Goal: Transaction & Acquisition: Purchase product/service

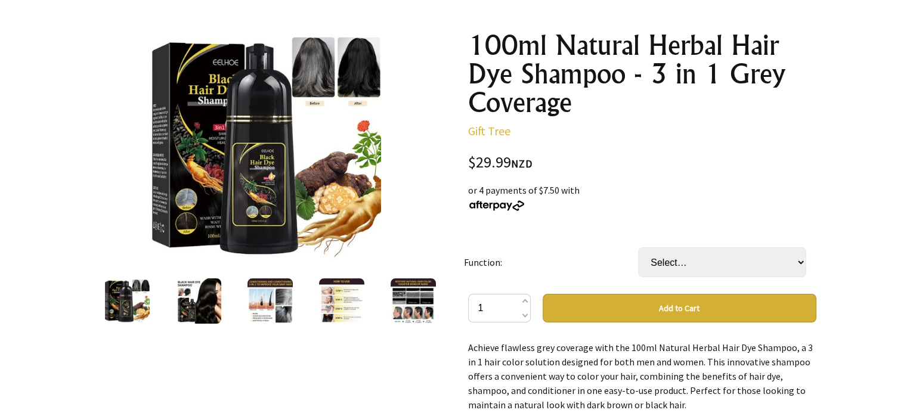
scroll to position [137, 0]
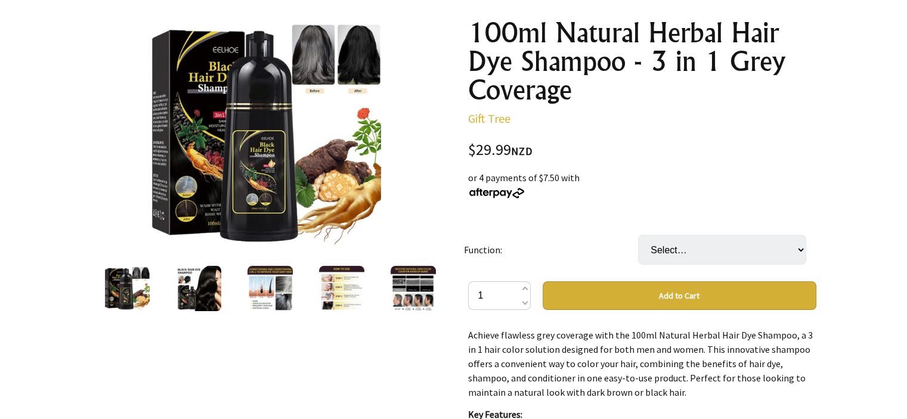
click at [200, 293] on img at bounding box center [198, 288] width 45 height 45
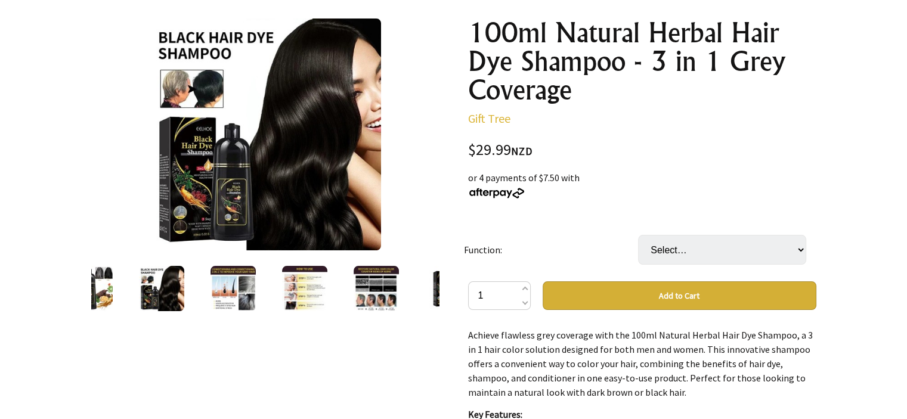
click at [222, 300] on img at bounding box center [233, 288] width 45 height 45
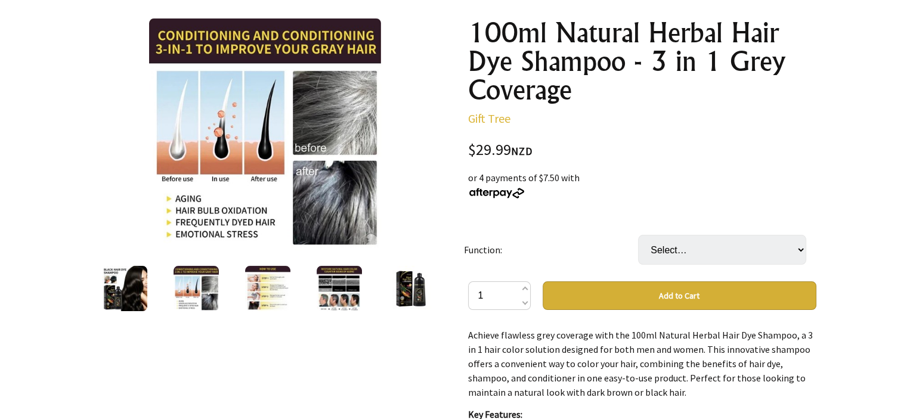
click at [257, 300] on img at bounding box center [267, 288] width 45 height 45
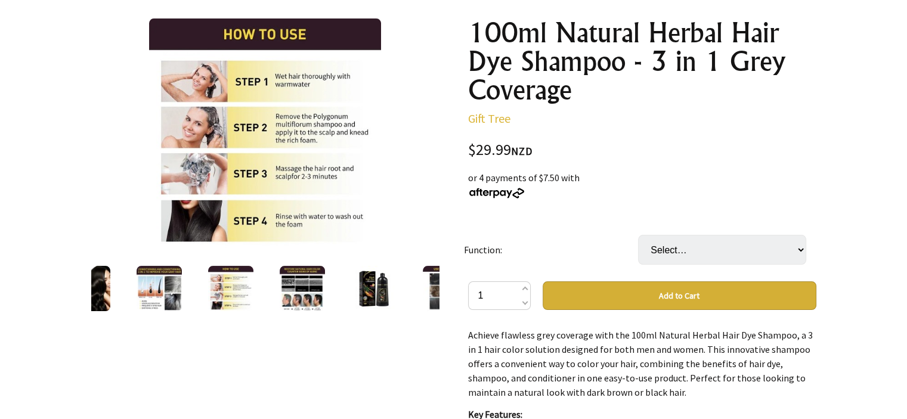
click at [371, 288] on img at bounding box center [373, 288] width 45 height 45
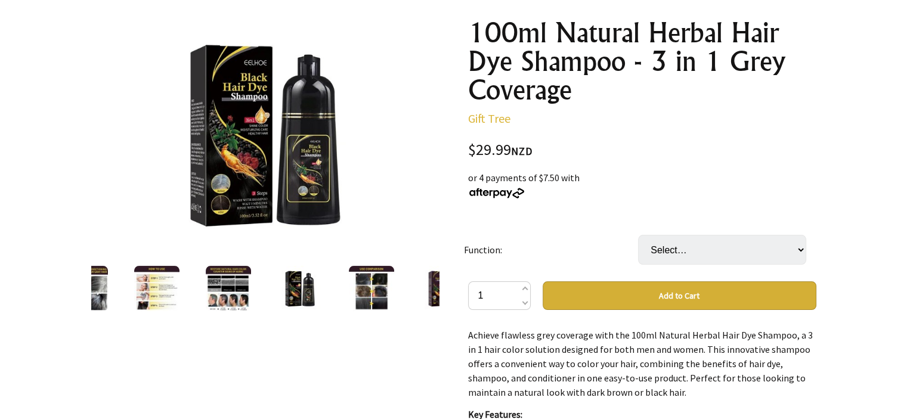
click at [382, 288] on img at bounding box center [371, 288] width 45 height 45
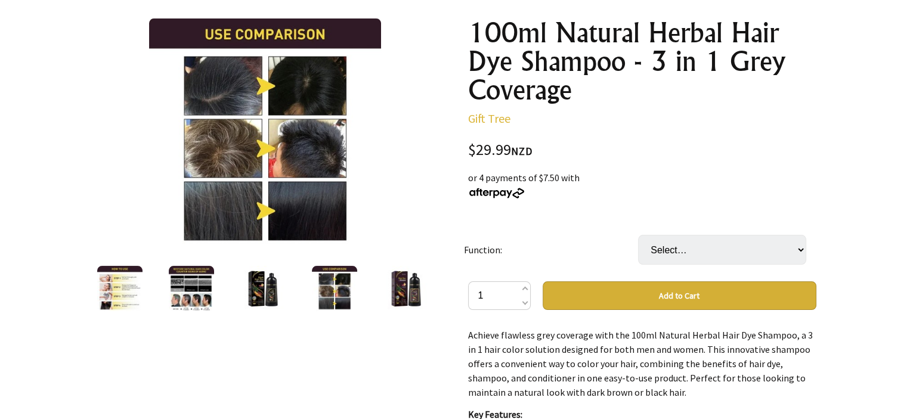
click at [408, 288] on img at bounding box center [406, 288] width 45 height 45
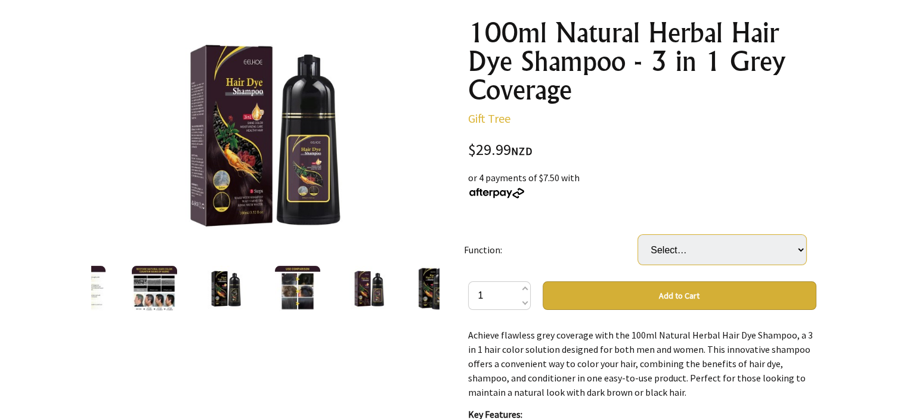
click at [801, 248] on select "Select… Black Brown" at bounding box center [722, 250] width 168 height 30
select select "Black"
click at [638, 235] on select "Select… Black Brown" at bounding box center [722, 250] width 168 height 30
click at [677, 294] on button "Add to Cart" at bounding box center [680, 296] width 274 height 29
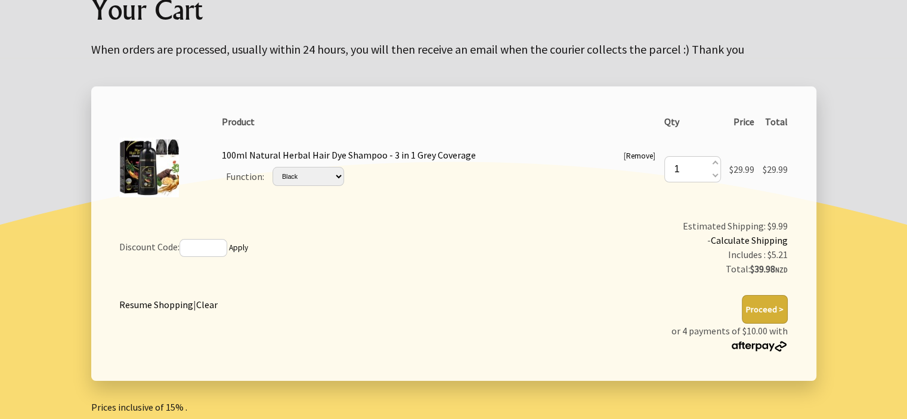
scroll to position [153, 0]
click at [903, 174] on html "Hi there, Sign in 1 items $39.98 All Plants Collection Shop by Category 4" and …" at bounding box center [453, 187] width 907 height 681
click at [764, 307] on button "Proceed >" at bounding box center [765, 309] width 46 height 29
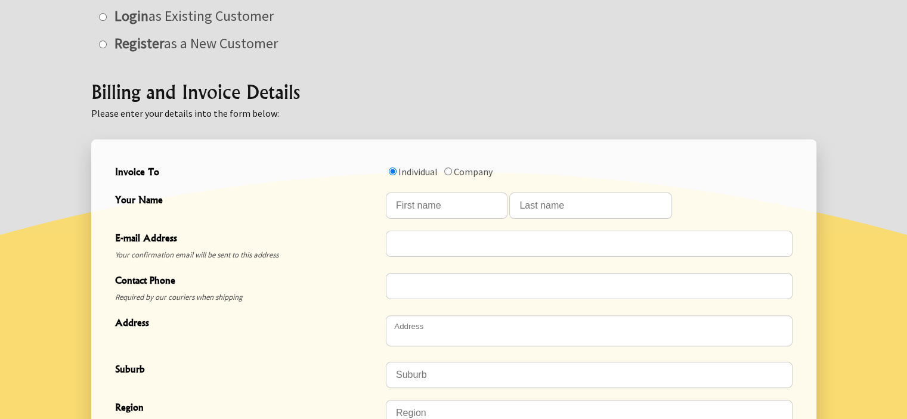
scroll to position [262, 0]
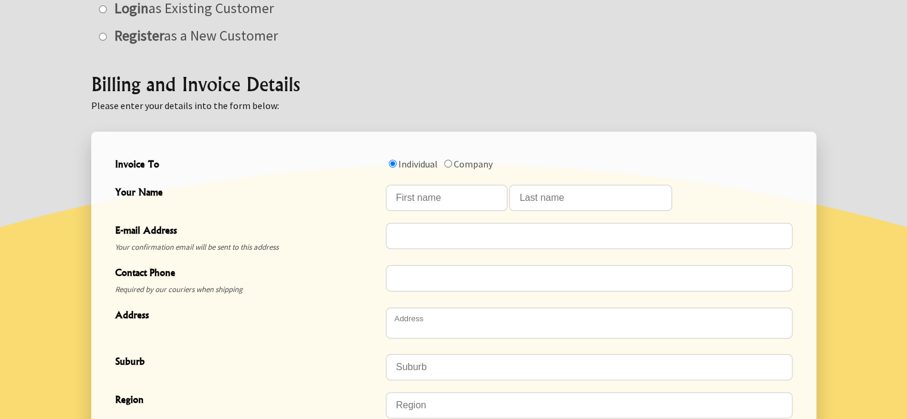
click at [793, 184] on div at bounding box center [793, 184] width 0 height 0
click at [423, 200] on input "Your Name" at bounding box center [447, 198] width 122 height 26
type input "Shabreena"
type input "Hussein"
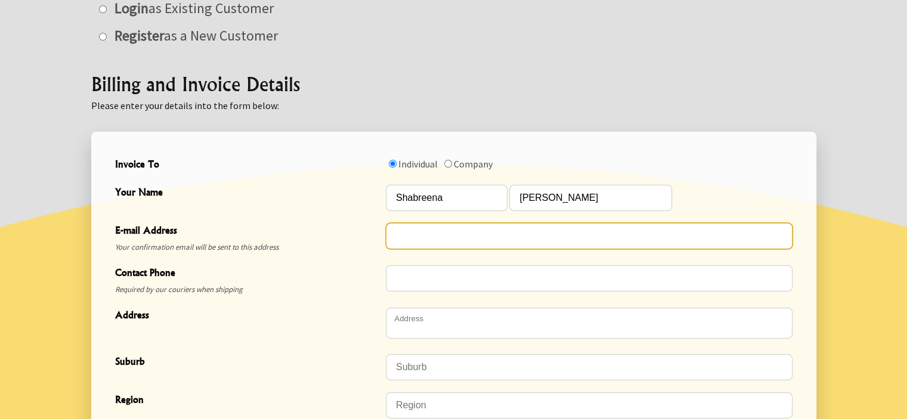
type input "shabrina_aftareen@yahoo.com"
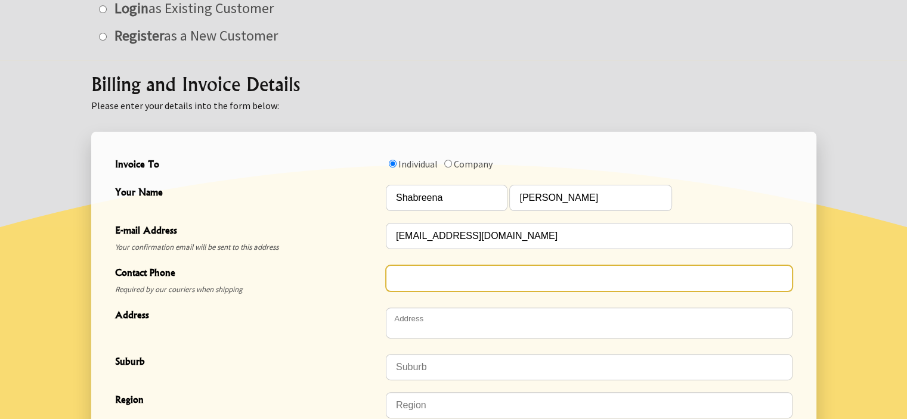
type input "0211336862"
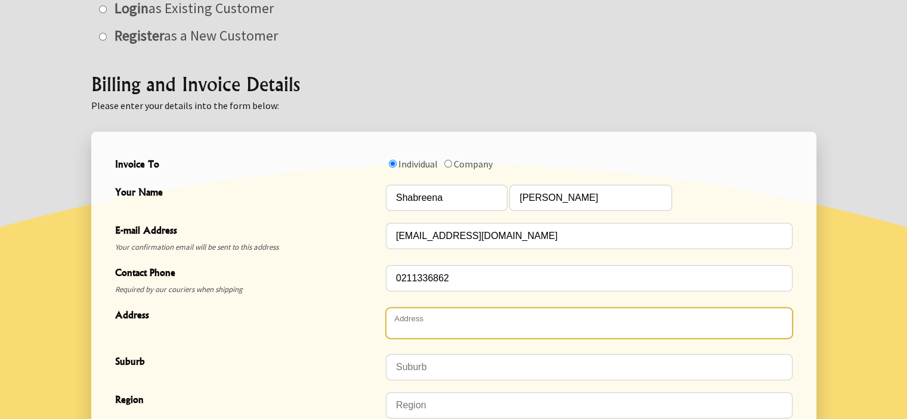
click at [442, 327] on textarea "Address" at bounding box center [589, 323] width 407 height 31
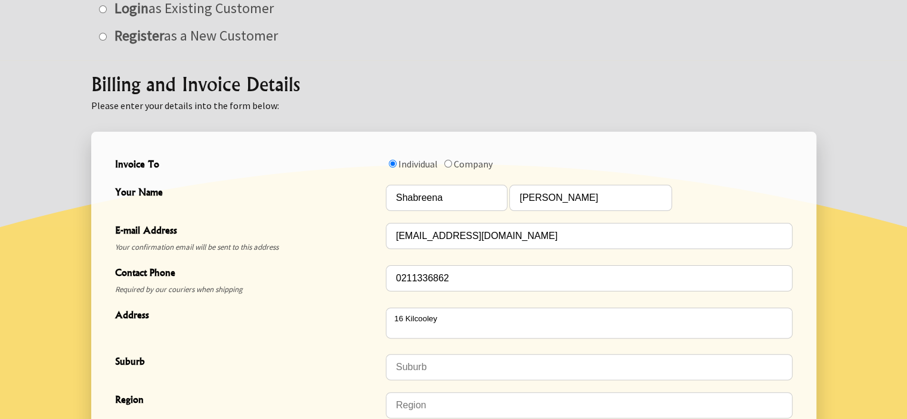
type textarea "16 Kilcooley Road"
type input "Flat Bush"
type input "Auckland"
type input "2019"
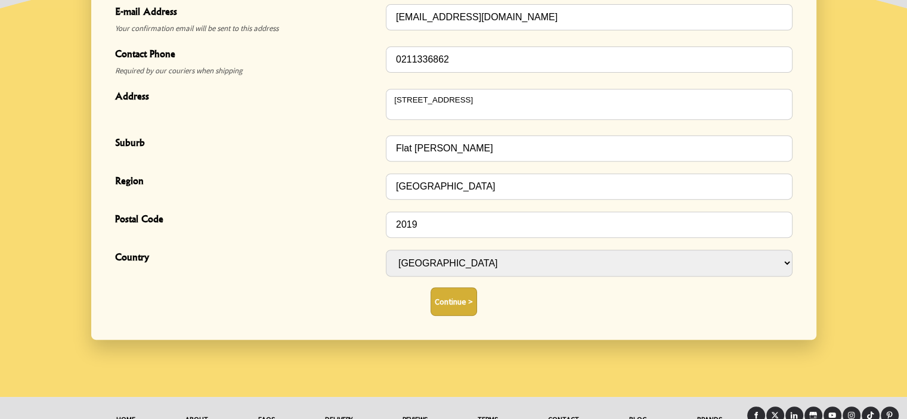
scroll to position [492, 0]
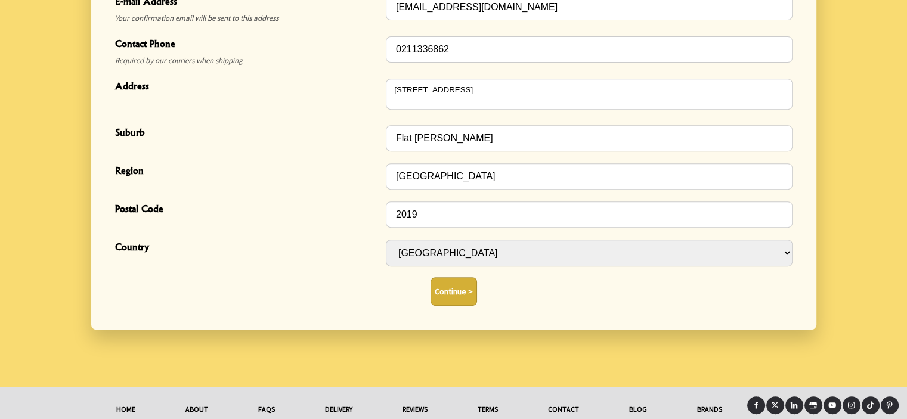
click at [454, 288] on button "Continue >" at bounding box center [454, 291] width 47 height 29
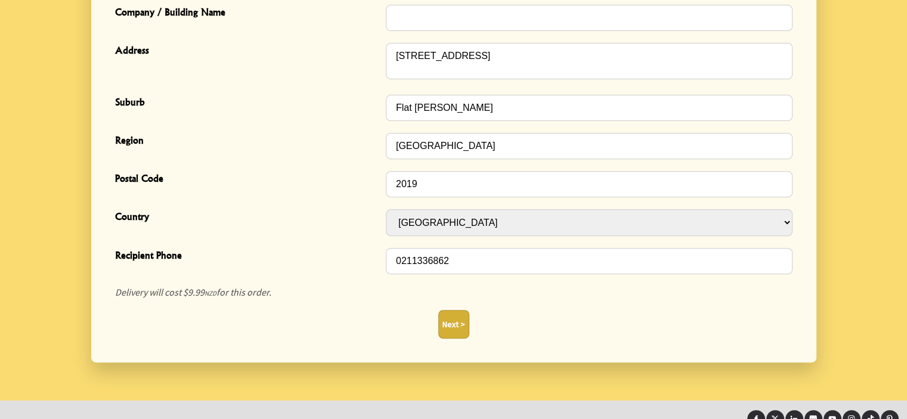
scroll to position [424, 0]
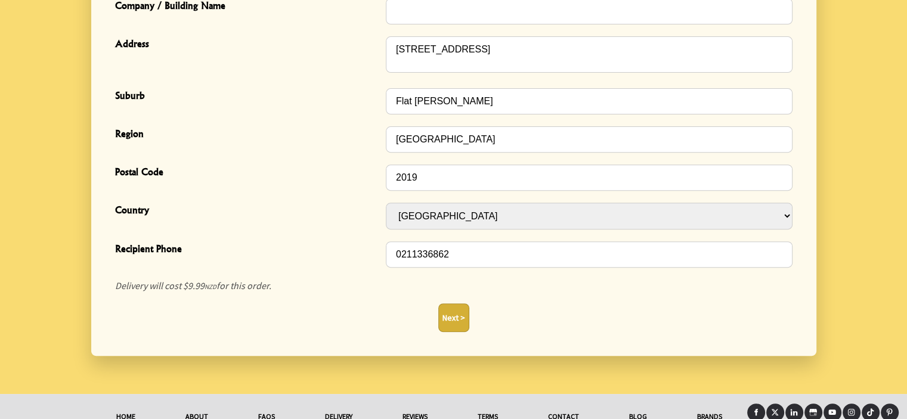
click at [452, 321] on button "Next >" at bounding box center [453, 318] width 31 height 29
